Goal: Information Seeking & Learning: Understand process/instructions

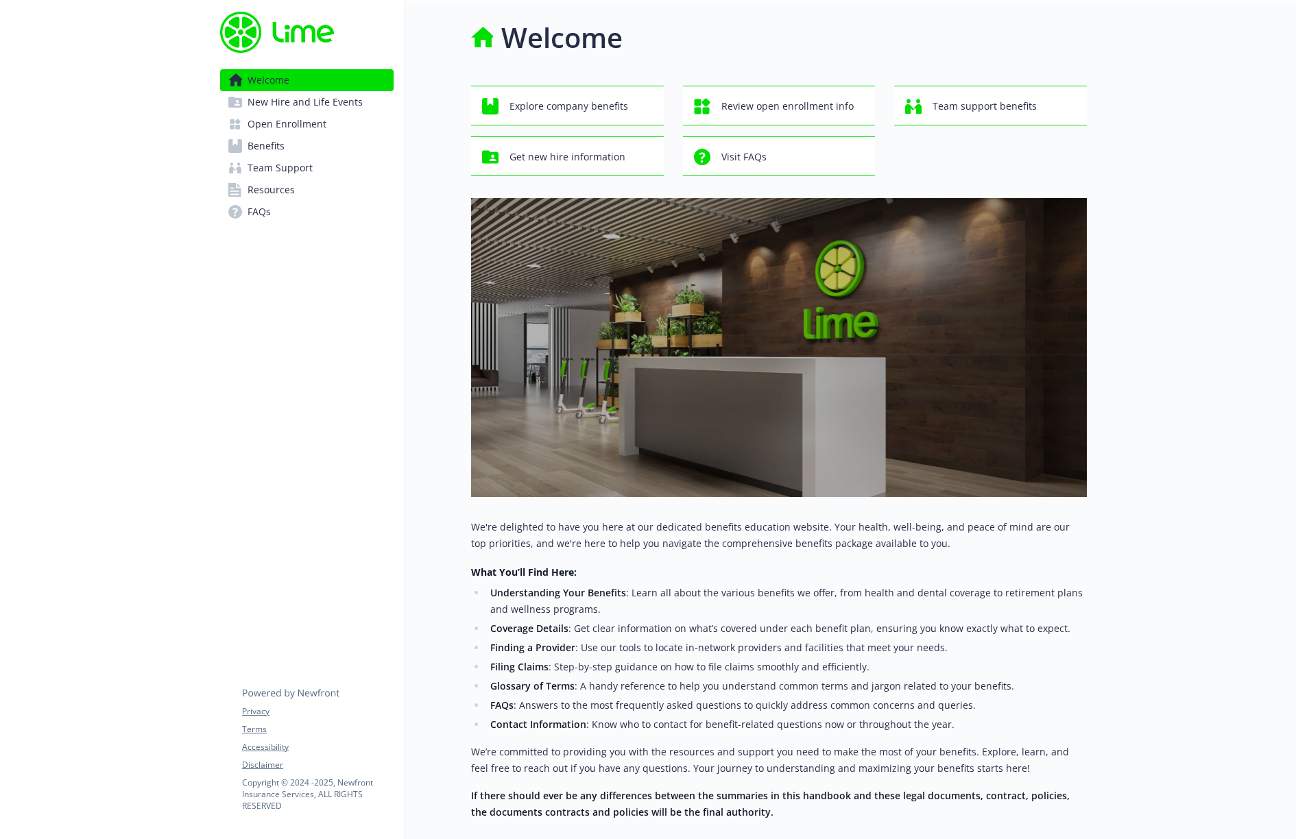
scroll to position [119, 0]
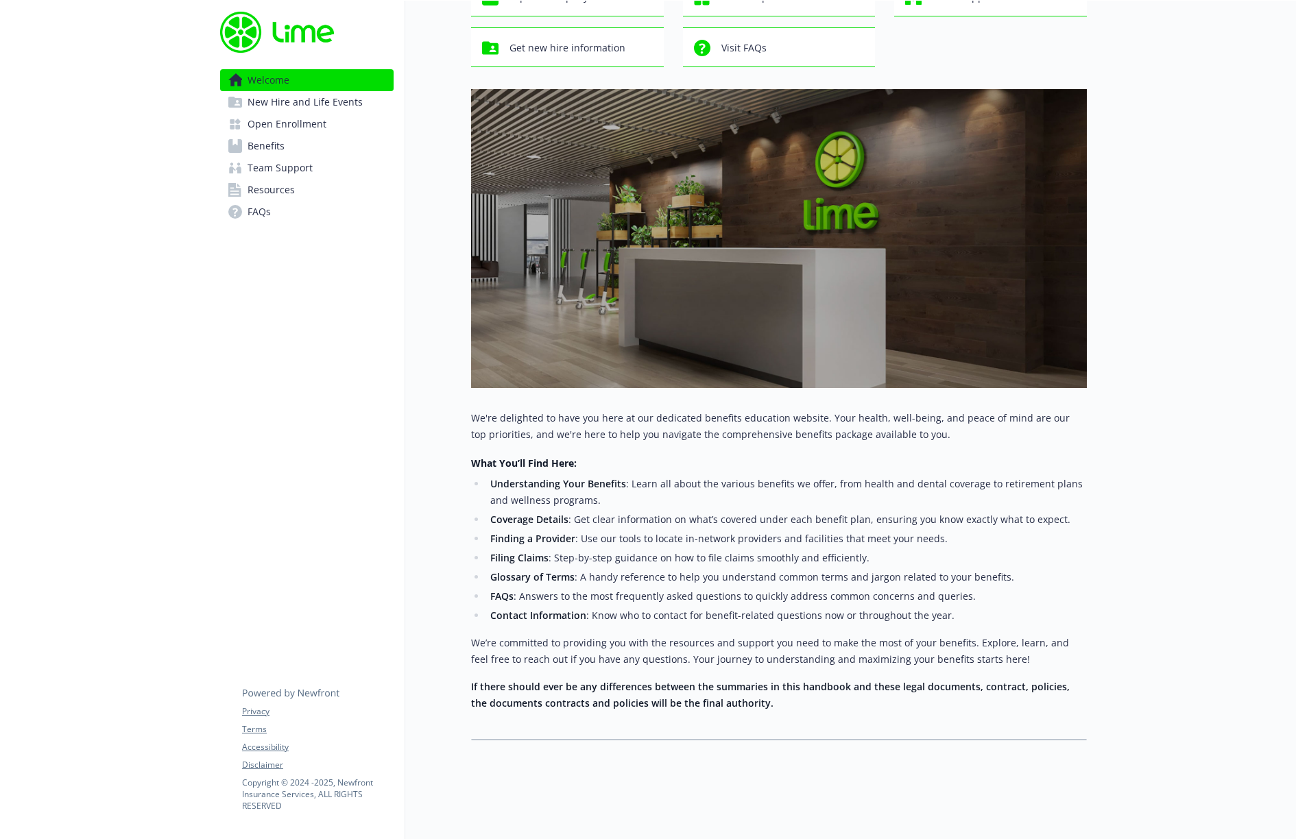
click at [290, 152] on link "Benefits" at bounding box center [307, 146] width 174 height 22
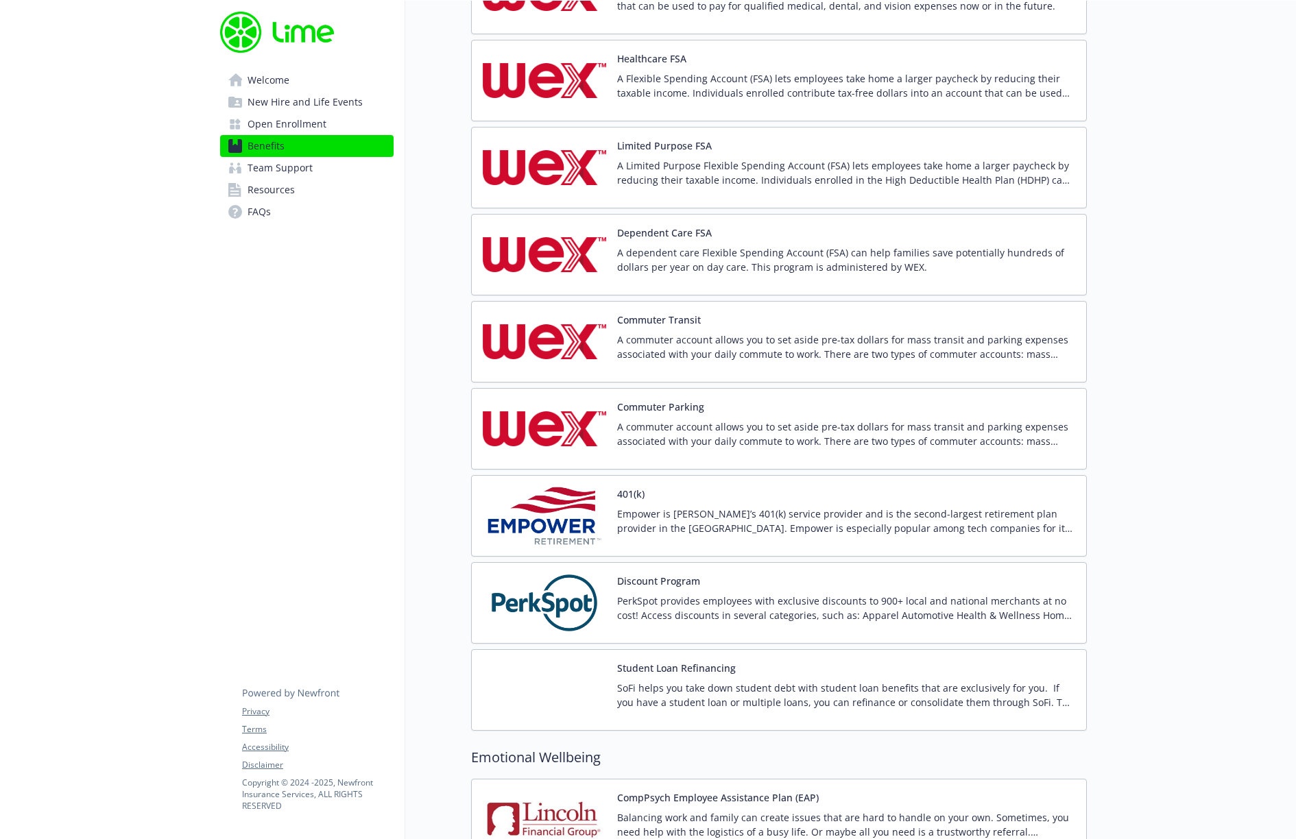
scroll to position [2758, 0]
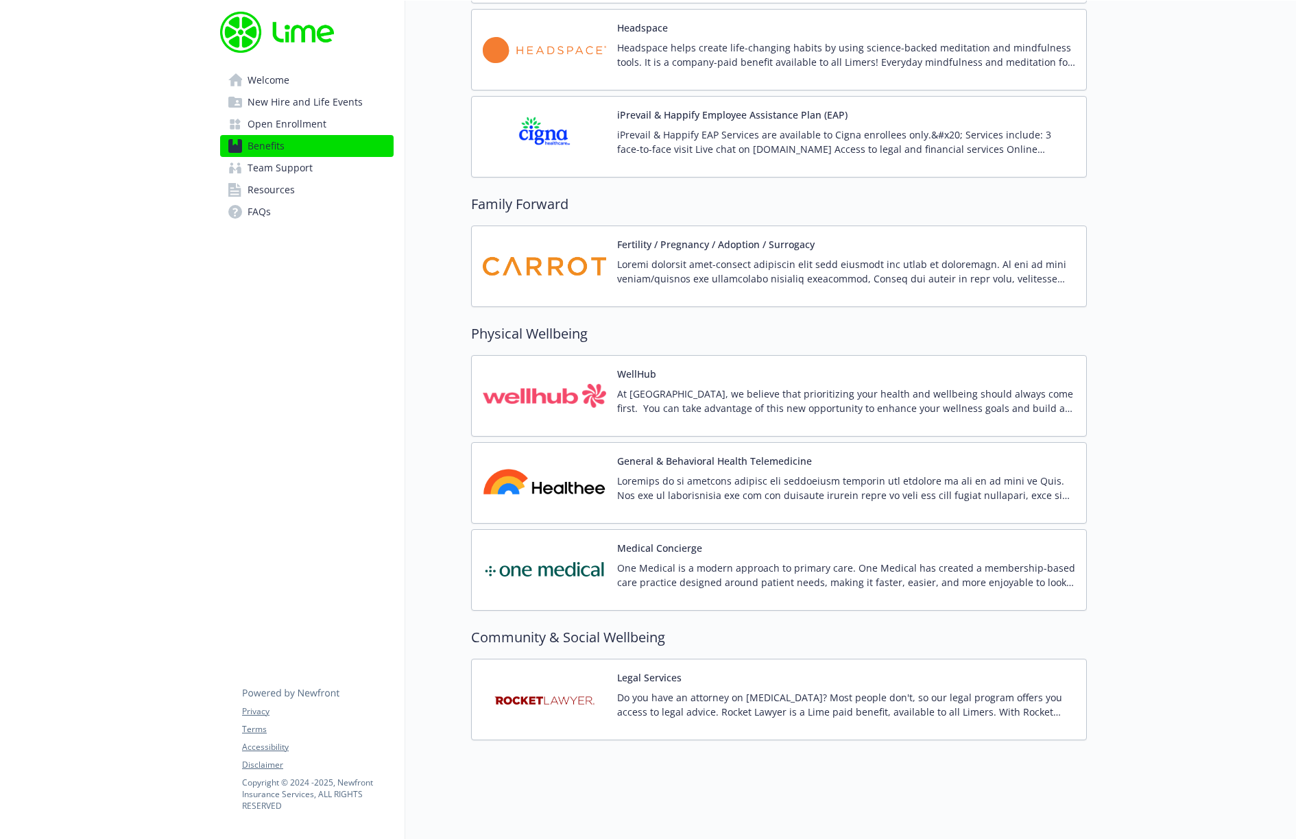
click at [688, 387] on p "At [GEOGRAPHIC_DATA], we believe that prioritizing your health and wellbeing sh…" at bounding box center [846, 401] width 458 height 29
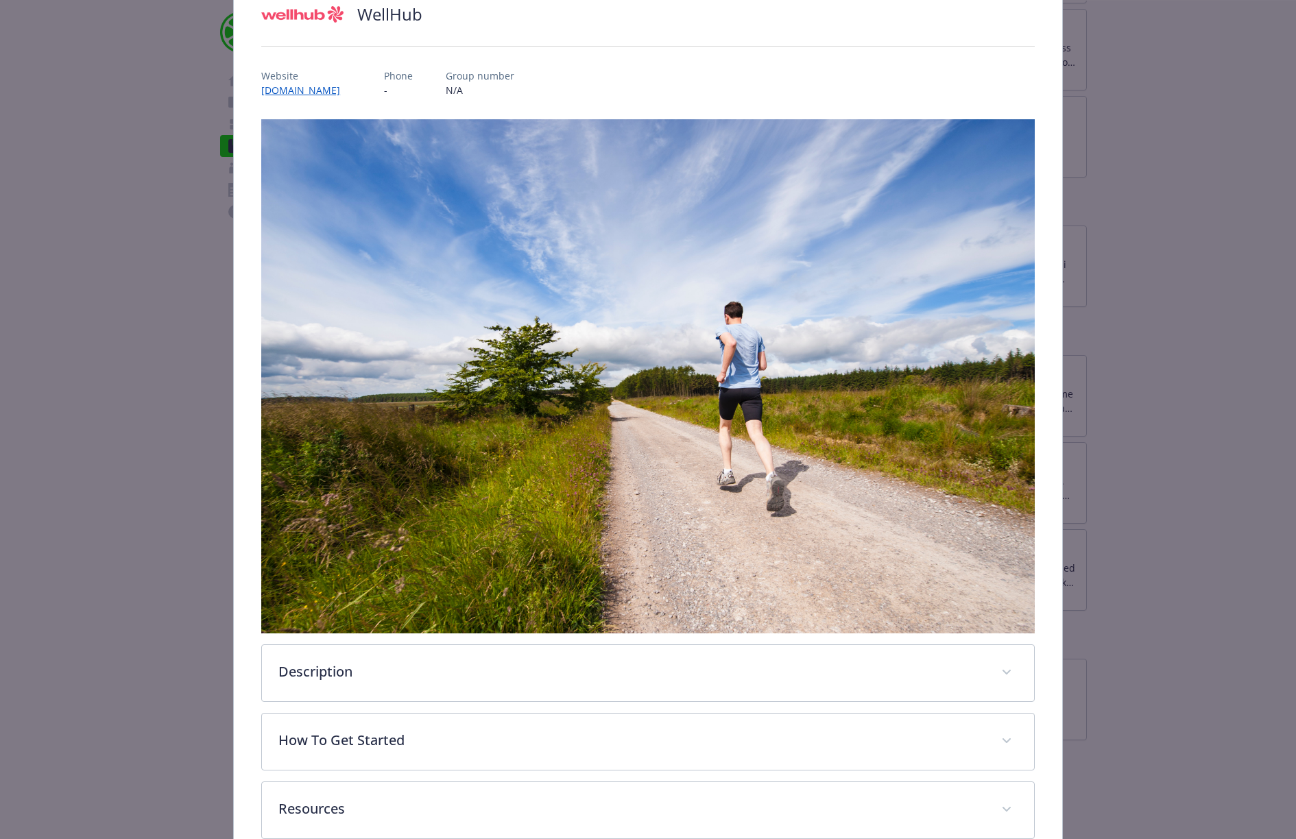
scroll to position [185, 0]
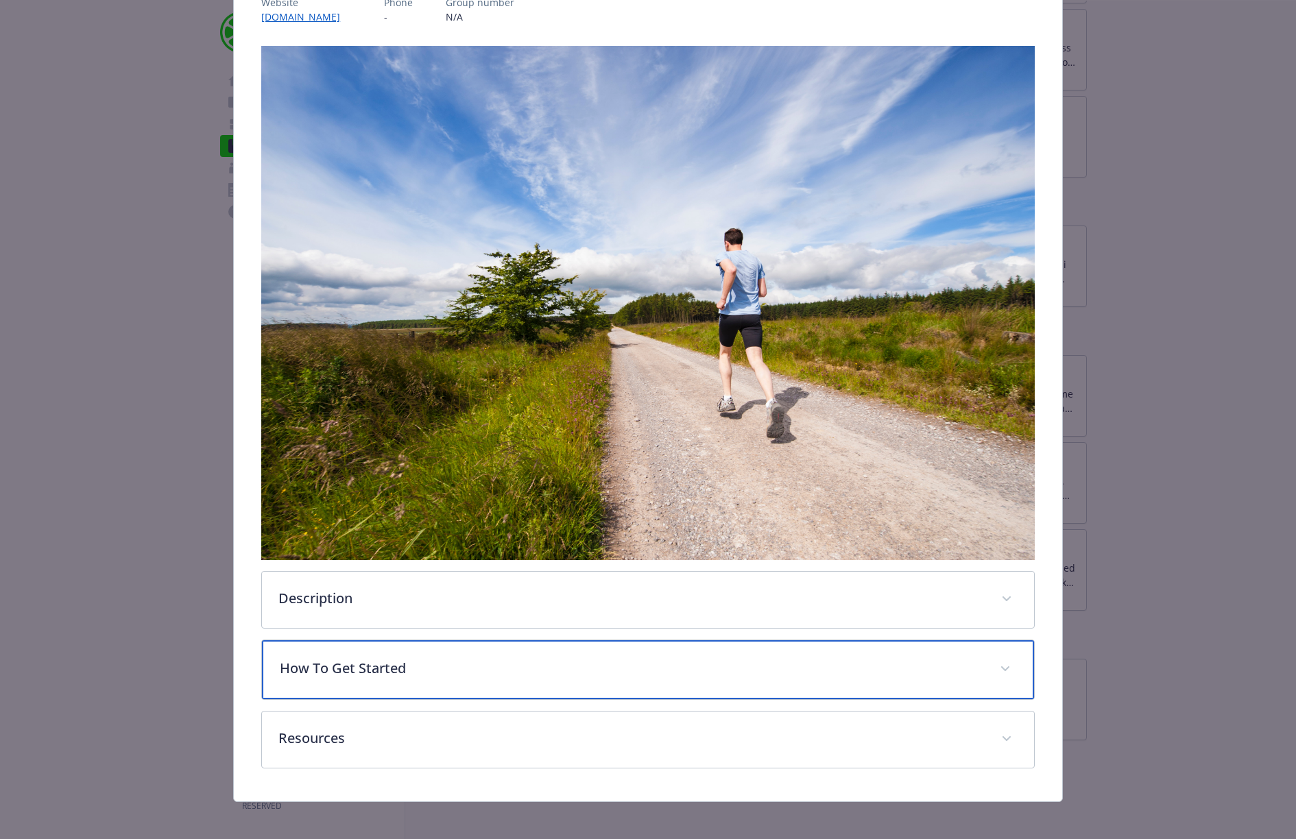
click at [288, 680] on div "How To Get Started" at bounding box center [648, 670] width 772 height 59
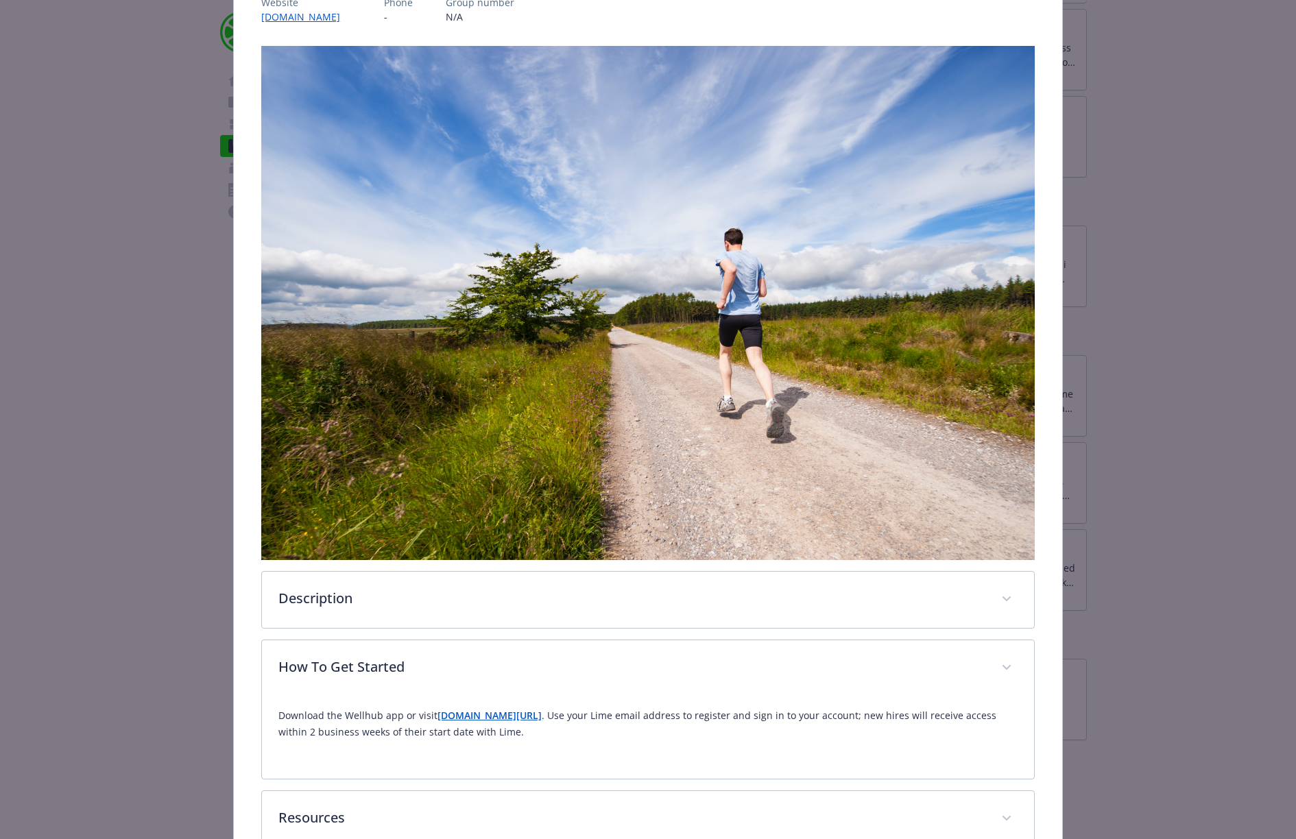
click at [524, 718] on p "Download the Wellhub app or visit [DOMAIN_NAME][URL] . Use your Lime email addr…" at bounding box center [647, 724] width 739 height 33
click at [522, 714] on strong "[DOMAIN_NAME][URL]" at bounding box center [490, 715] width 104 height 13
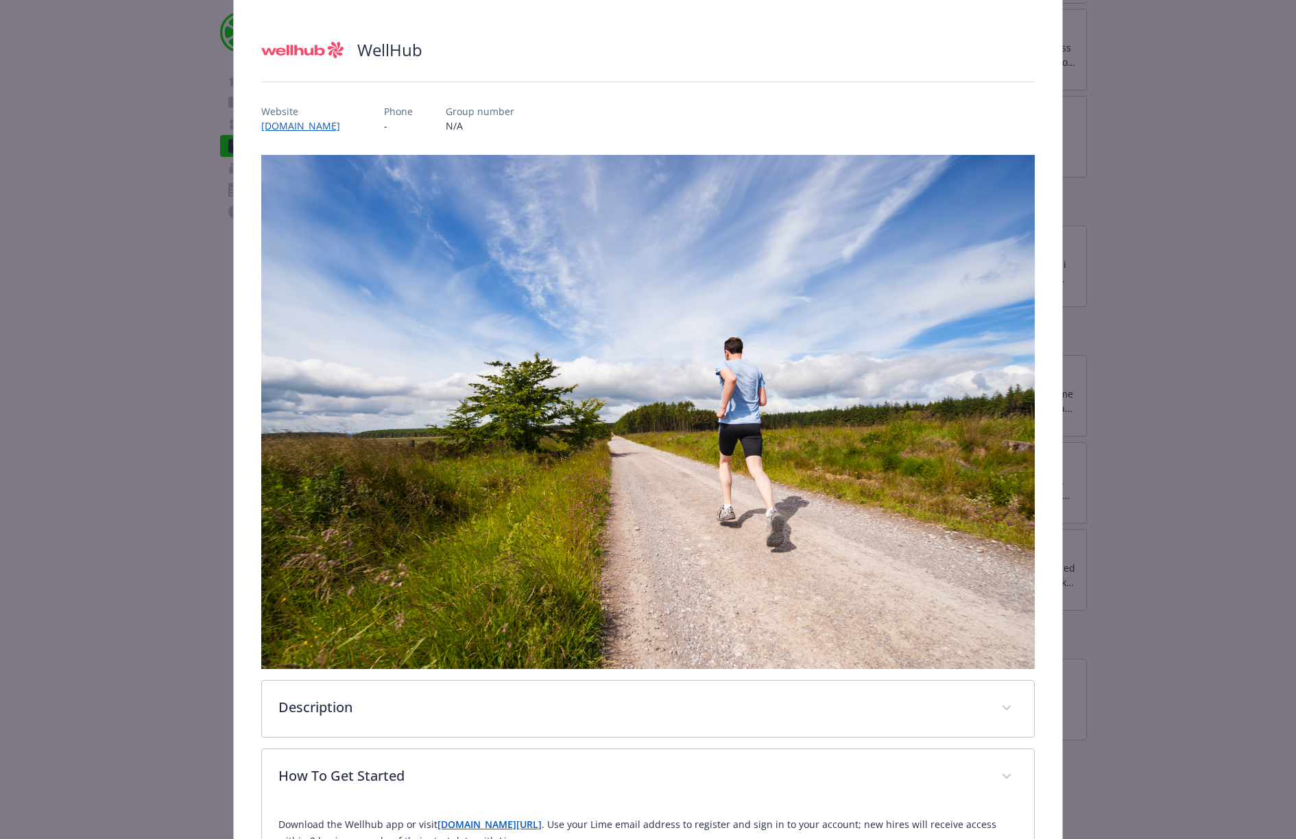
scroll to position [0, 0]
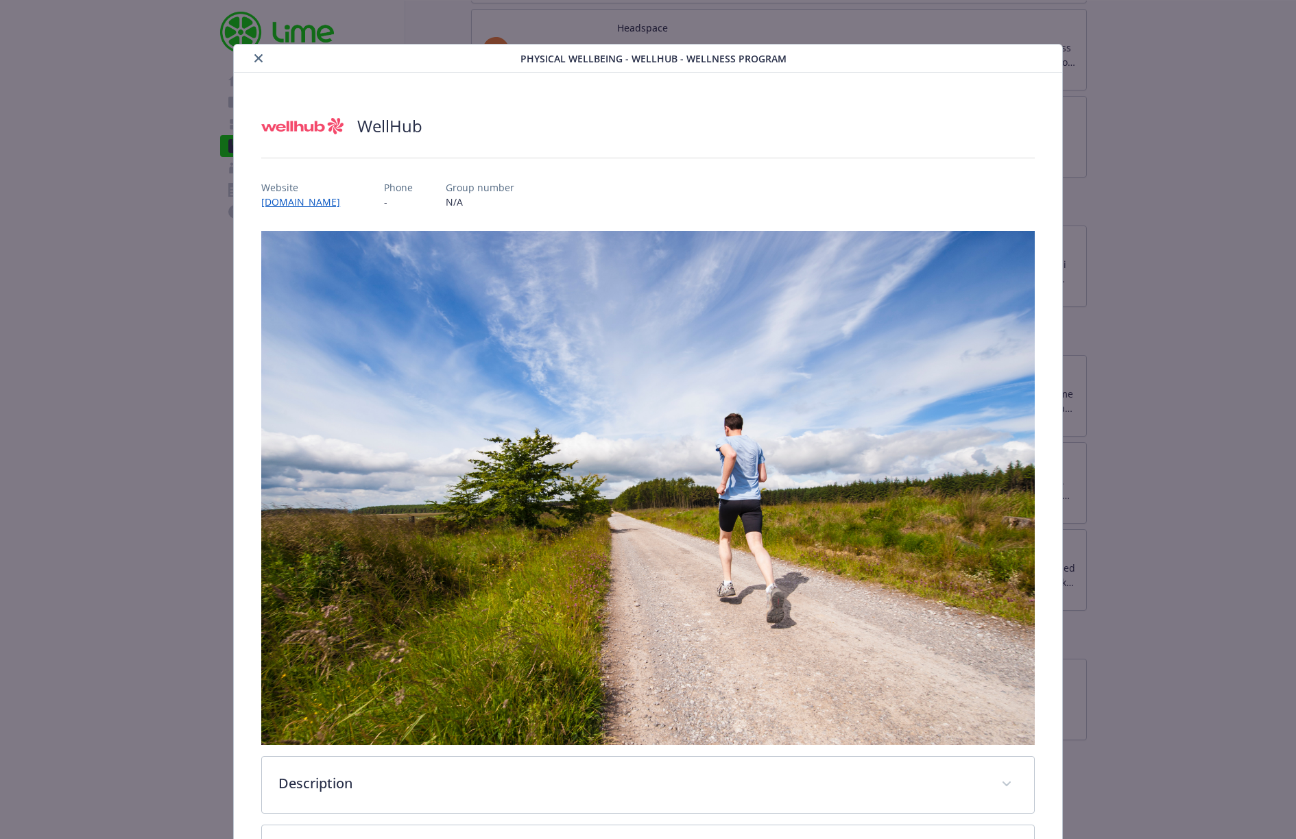
click at [254, 62] on icon "close" at bounding box center [258, 58] width 8 height 8
